Goal: Task Accomplishment & Management: Manage account settings

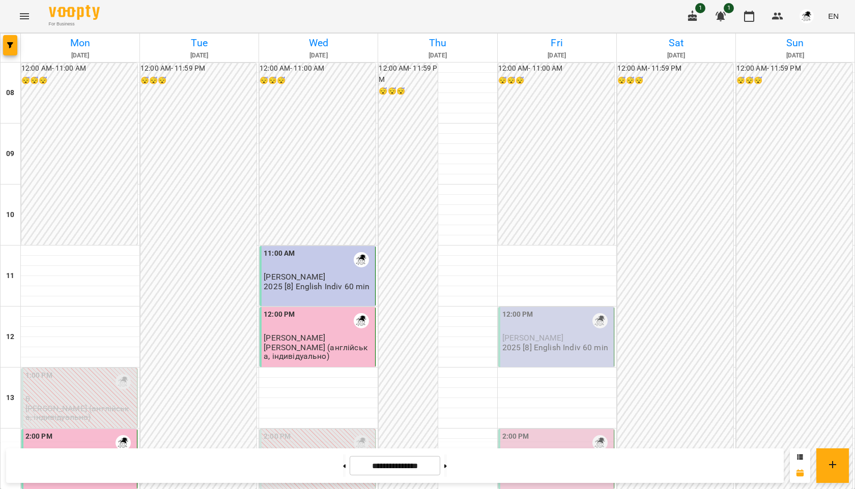
scroll to position [228, 0]
click at [549, 333] on span "[PERSON_NAME]" at bounding box center [533, 338] width 62 height 10
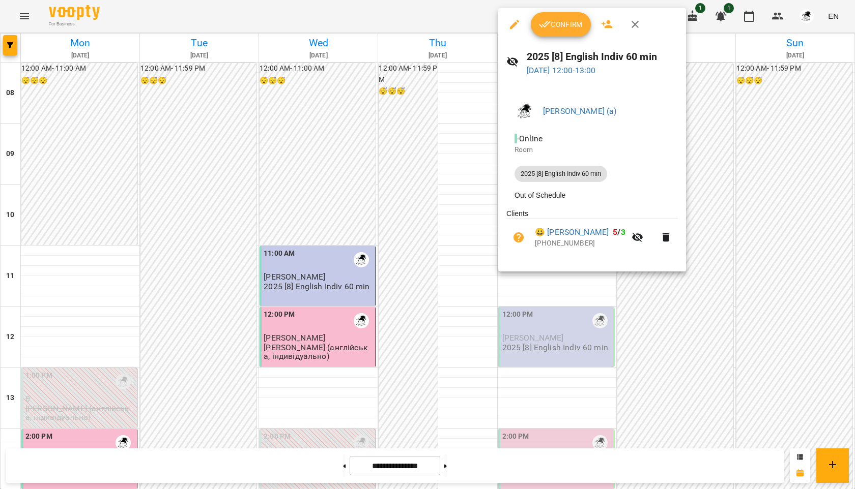
click at [555, 27] on span "Confirm" at bounding box center [561, 24] width 44 height 12
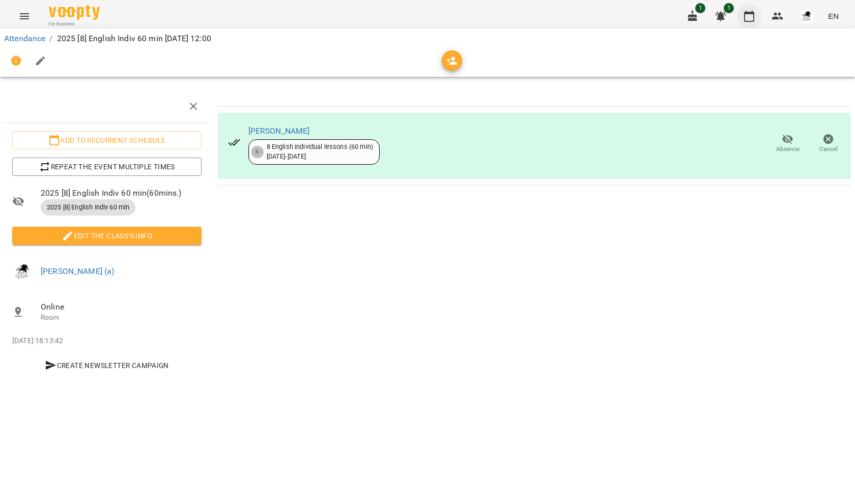
click at [750, 18] on icon "button" at bounding box center [749, 16] width 12 height 12
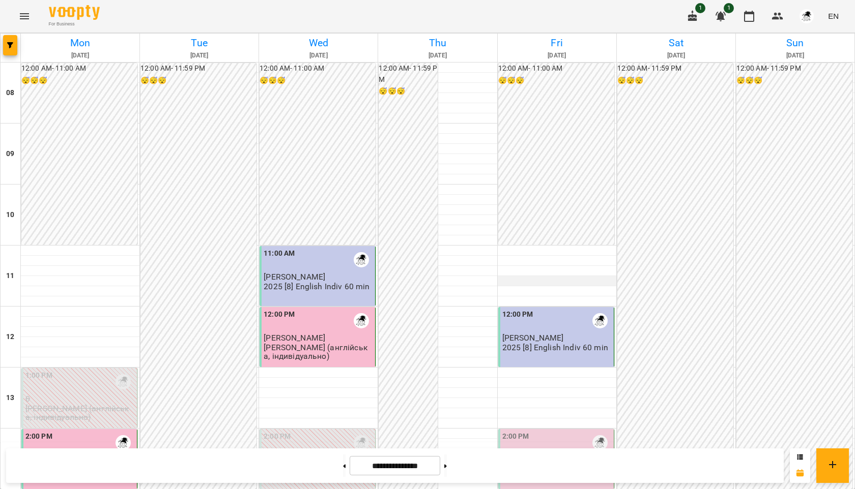
scroll to position [182, 0]
